Goal: Check status

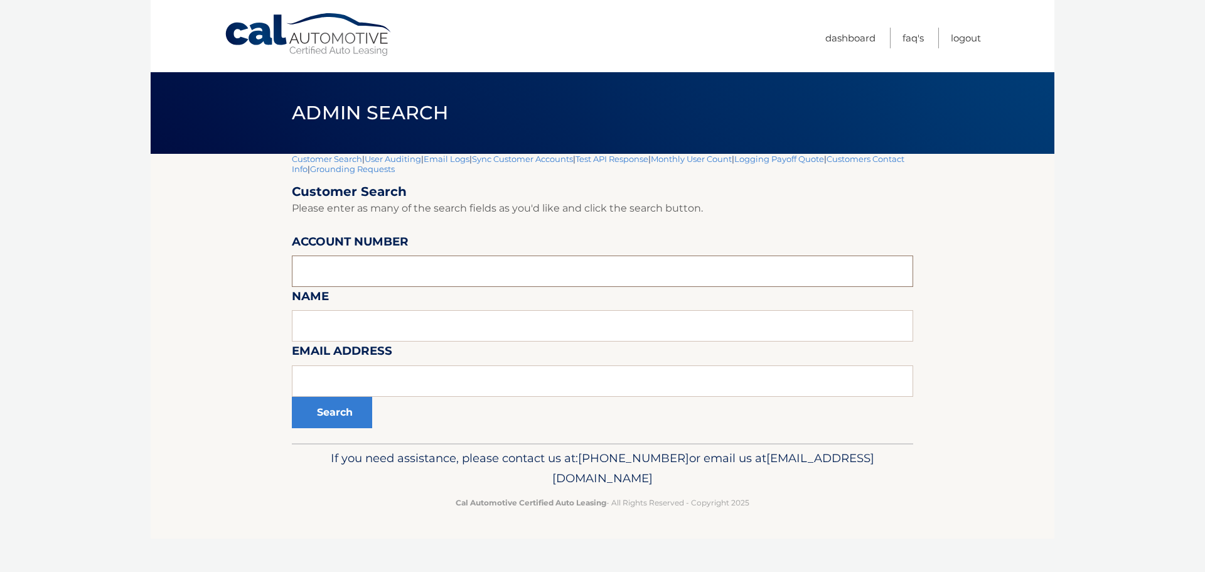
click at [329, 266] on input "text" at bounding box center [602, 270] width 621 height 31
type input "44455880379"
click at [292, 397] on button "Search" at bounding box center [332, 412] width 80 height 31
